Goal: Check status

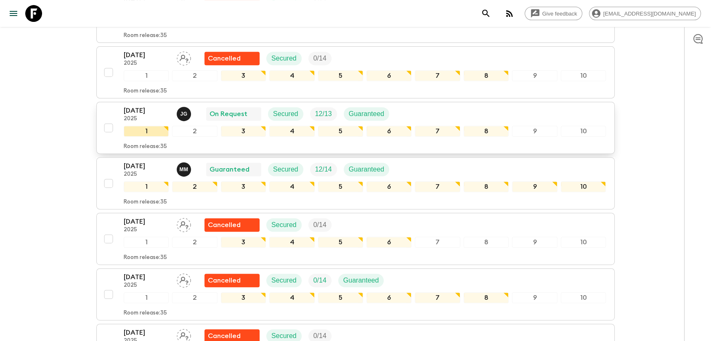
scroll to position [327, 0]
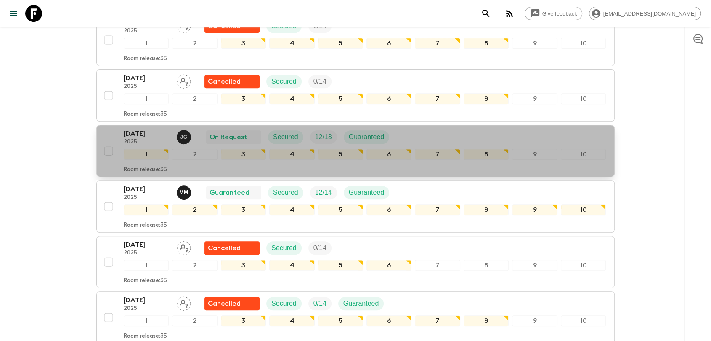
click at [141, 135] on p "[DATE]" at bounding box center [147, 134] width 46 height 10
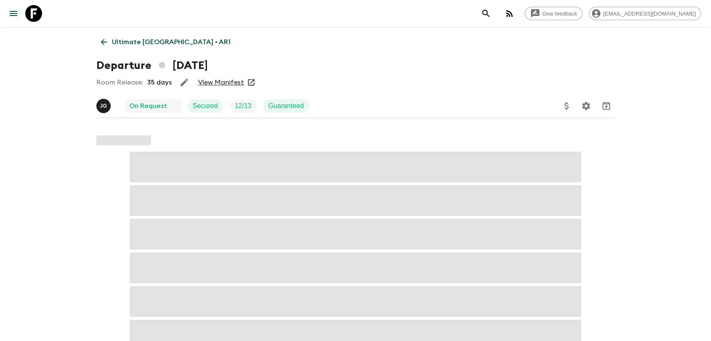
click at [217, 81] on link "View Manifest" at bounding box center [221, 82] width 46 height 8
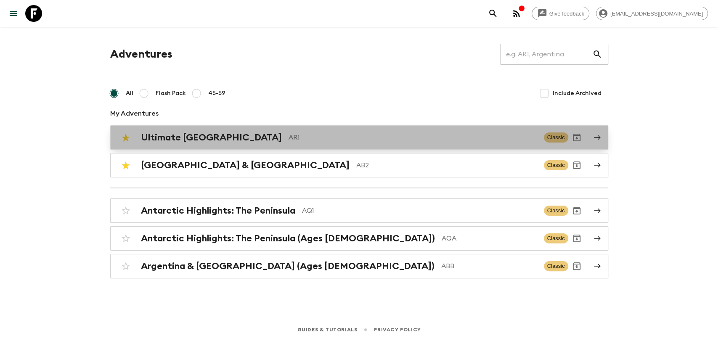
click at [333, 140] on p "AR1" at bounding box center [413, 137] width 249 height 10
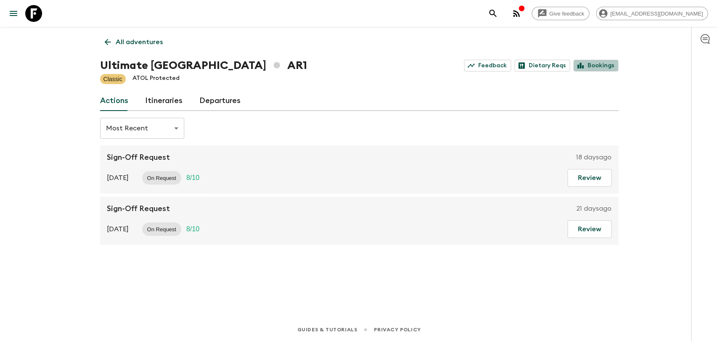
click at [609, 60] on link "Bookings" at bounding box center [595, 66] width 45 height 12
